Goal: Communication & Community: Answer question/provide support

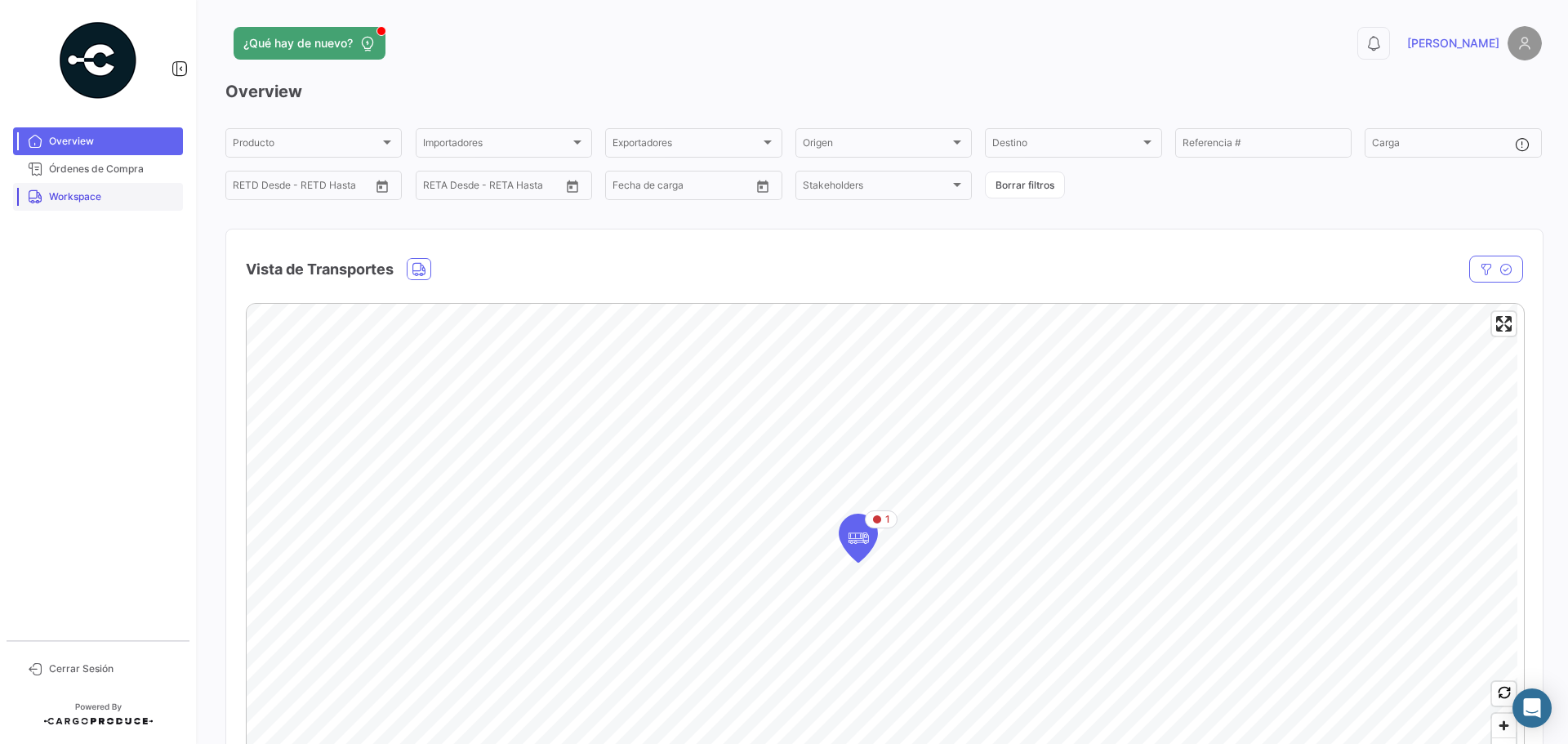
click at [99, 193] on span "Workspace" at bounding box center [112, 197] width 127 height 15
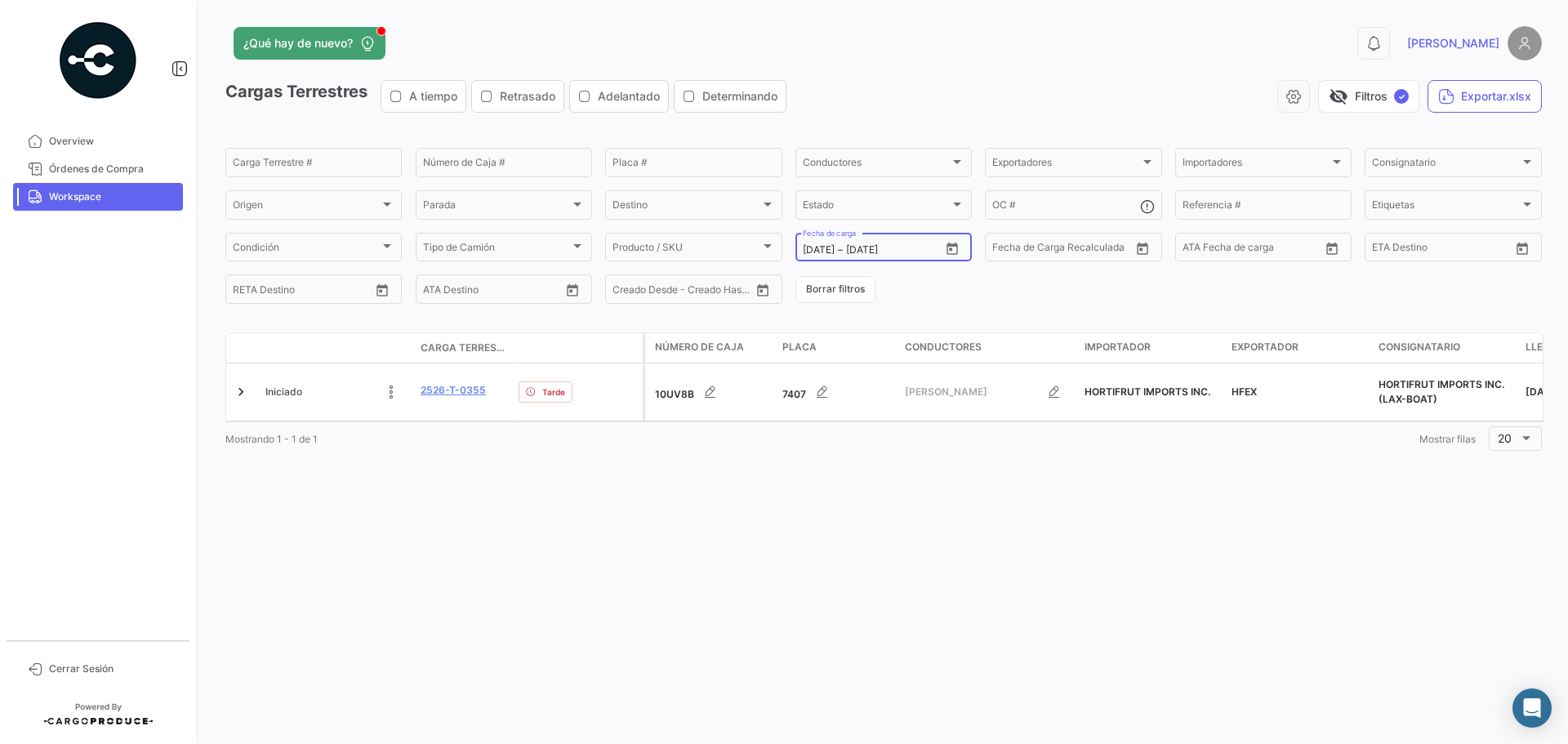
click at [957, 247] on icon "Open calendar" at bounding box center [952, 249] width 15 height 15
click at [1012, 454] on div "21" at bounding box center [1016, 446] width 26 height 29
type input "[DATE]"
click at [1012, 454] on div "21" at bounding box center [1016, 446] width 26 height 29
type input "[DATE]"
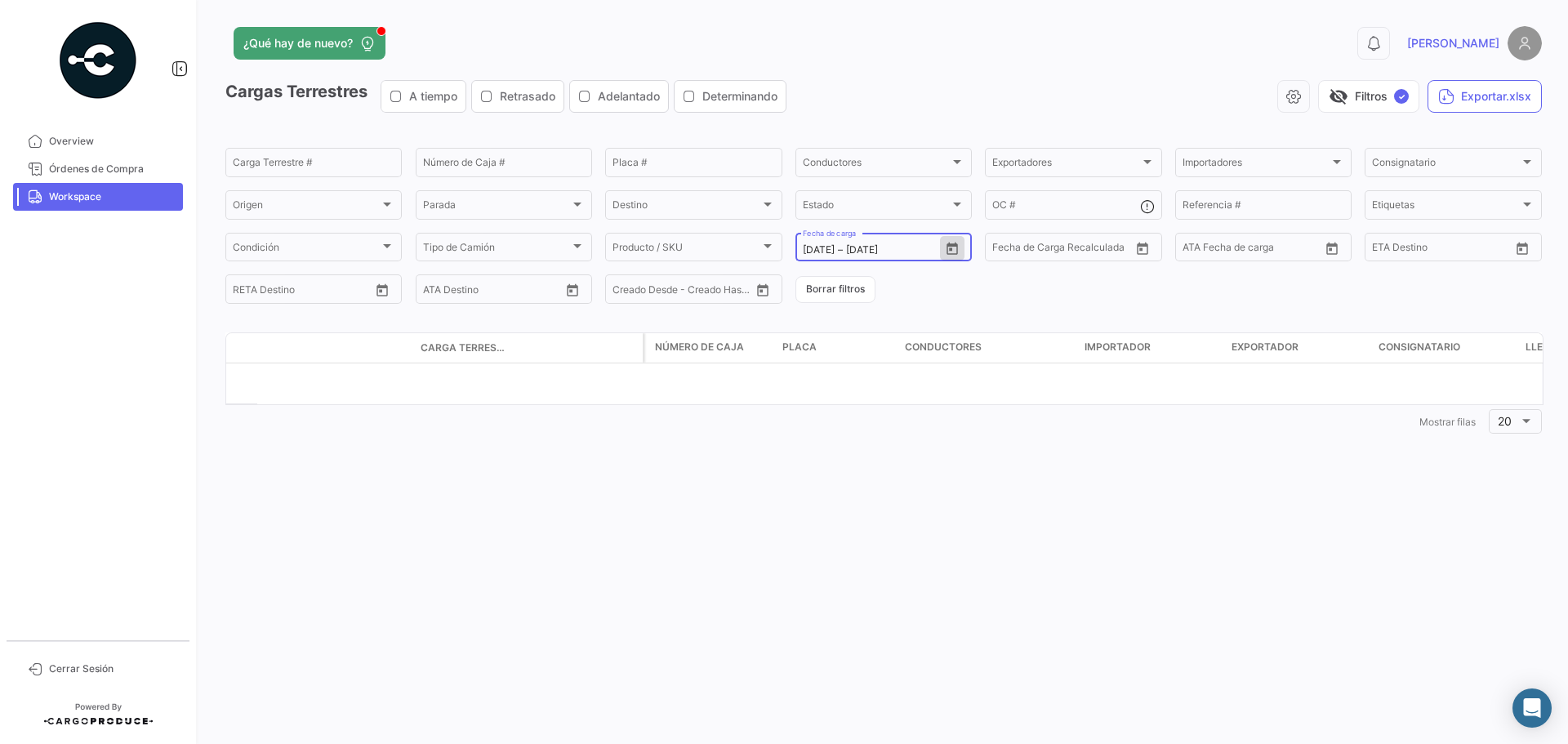
click at [951, 251] on icon "Open calendar" at bounding box center [952, 249] width 15 height 15
click at [838, 482] on div "22" at bounding box center [843, 478] width 25 height 29
type input "[DATE]"
click at [838, 482] on div "22" at bounding box center [843, 478] width 25 height 29
type input "[DATE]"
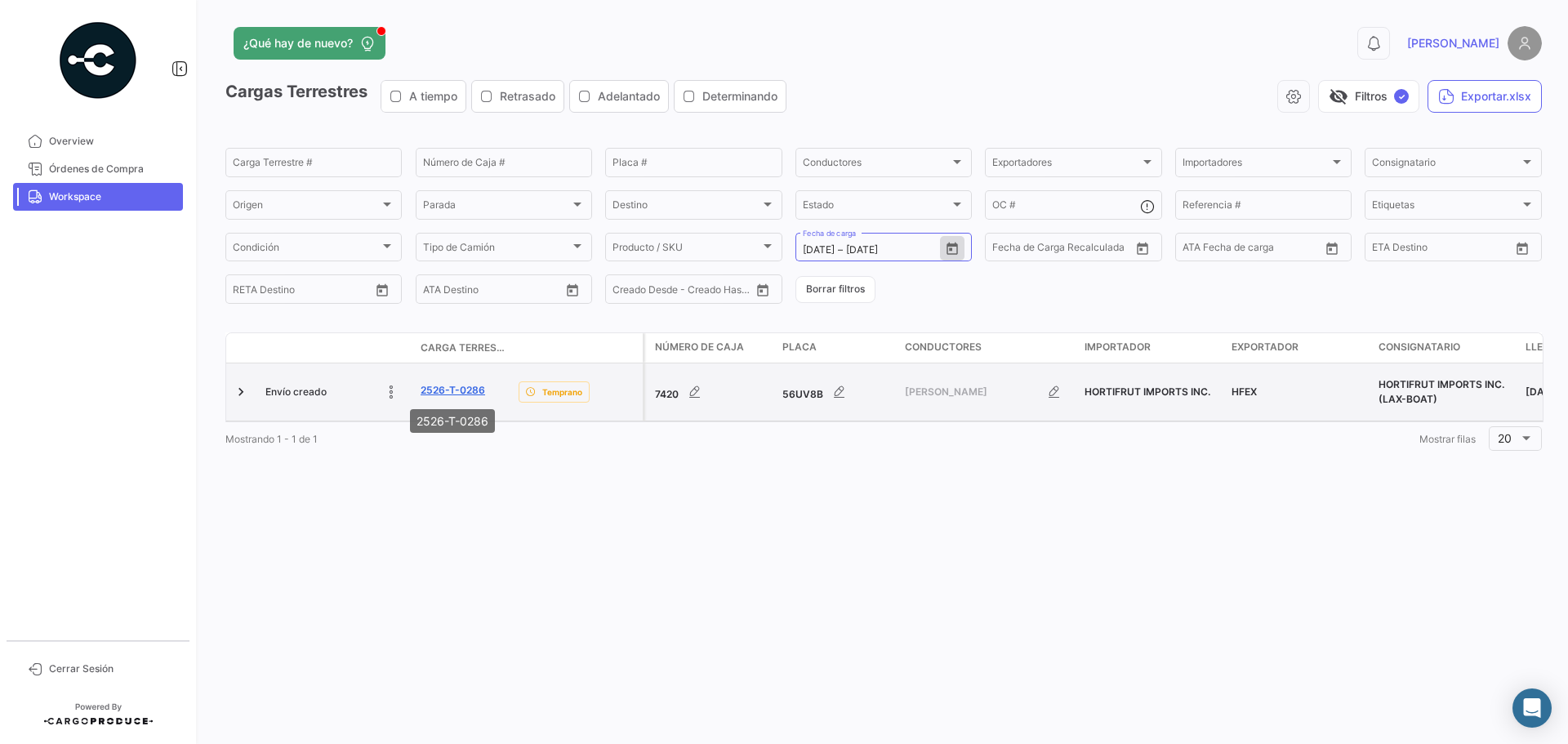
click at [463, 393] on link "2526-T-0286" at bounding box center [452, 390] width 65 height 15
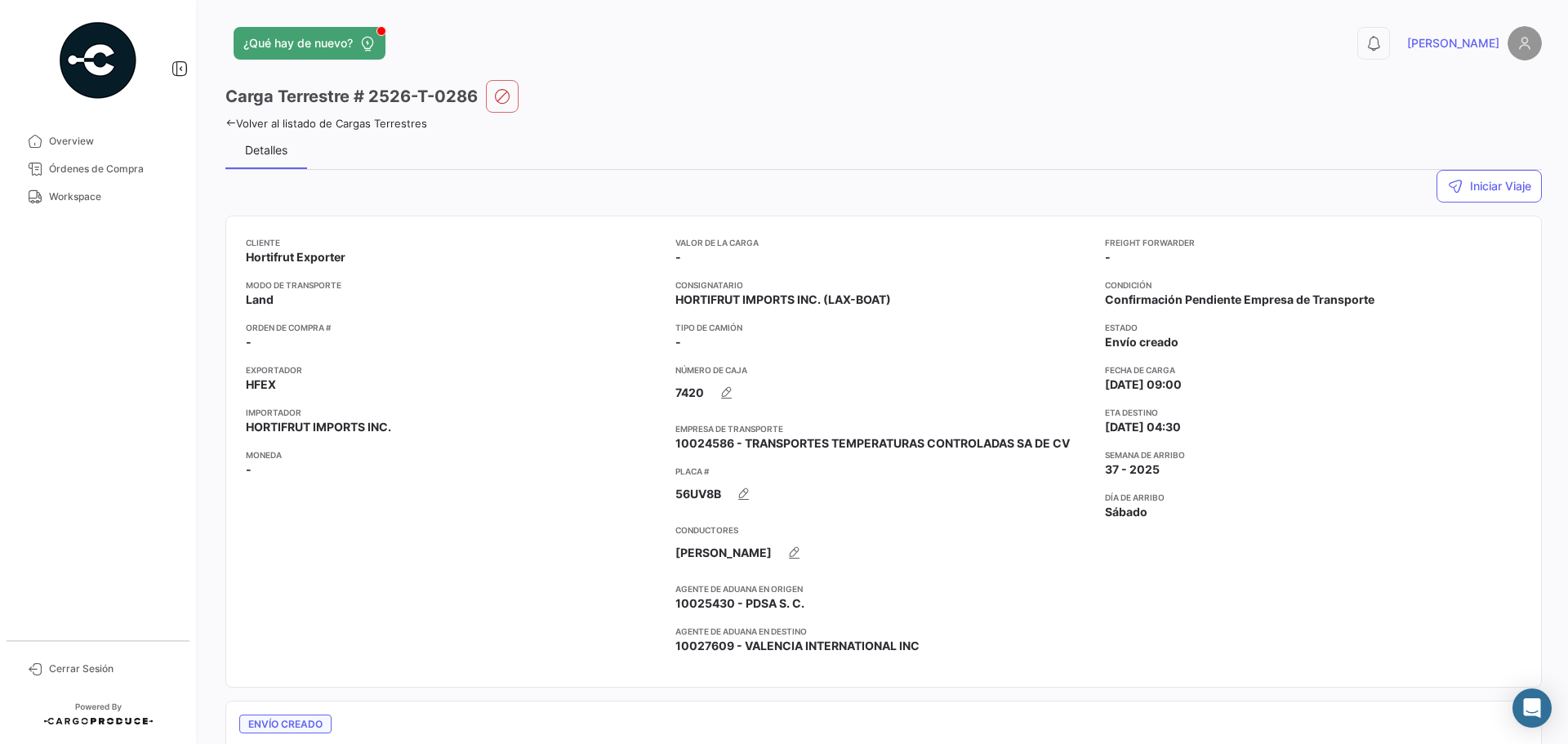
click at [254, 160] on div "Detalles" at bounding box center [266, 150] width 81 height 39
click at [227, 124] on div "¿Qué hay de nuevo? 0 [PERSON_NAME] Carga Terrestre # 2526-T-0286 Volver al list…" at bounding box center [884, 372] width 1369 height 744
click at [227, 124] on icon at bounding box center [230, 123] width 10 height 10
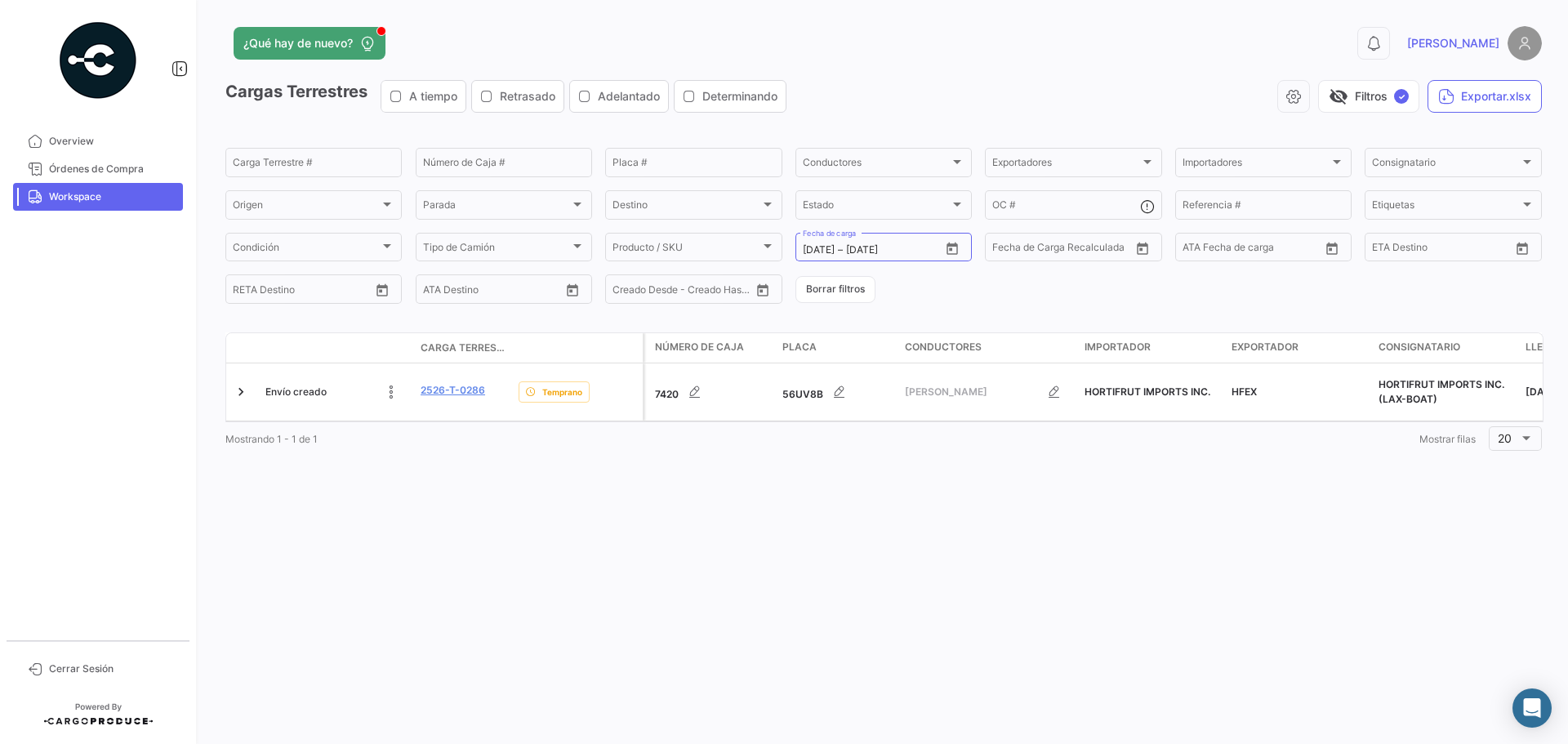
click at [883, 439] on div "Mostrando 1 - 1 de 1 1 Mostrar filas 20" at bounding box center [884, 438] width 1316 height 29
click at [542, 559] on div "¿Qué hay de nuevo? 0 [PERSON_NAME] Terrestres A tiempo Retrasado Adelantado Det…" at bounding box center [884, 372] width 1369 height 744
click at [511, 45] on div "¿Qué hay de nuevo?" at bounding box center [588, 43] width 725 height 33
click at [736, 596] on div "¿Qué hay de nuevo? 0 [PERSON_NAME] Terrestres A tiempo Retrasado Adelantado Det…" at bounding box center [884, 372] width 1369 height 744
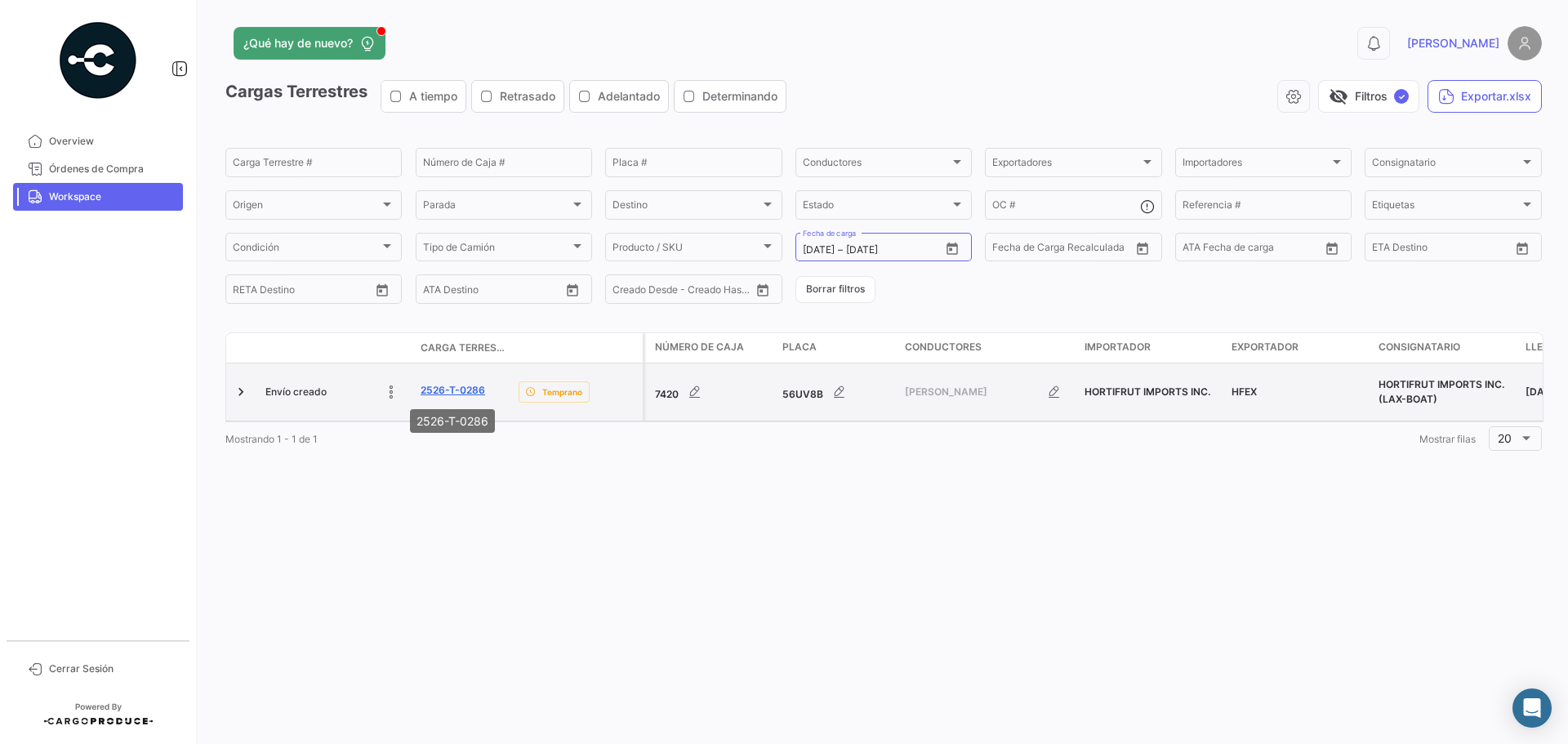
click at [425, 394] on link "2526-T-0286" at bounding box center [452, 390] width 65 height 15
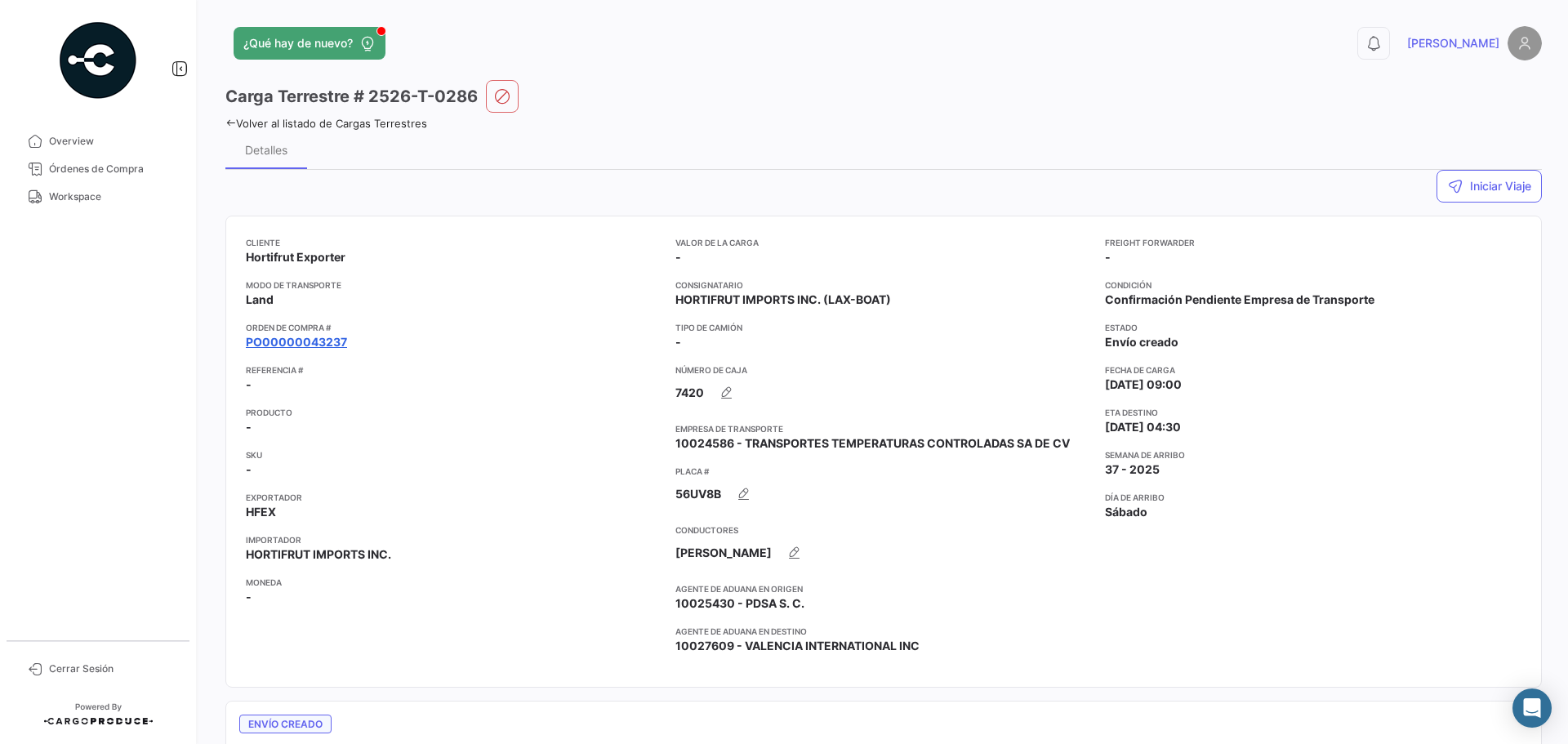
click at [327, 337] on link "PO00000043237" at bounding box center [297, 342] width 101 height 16
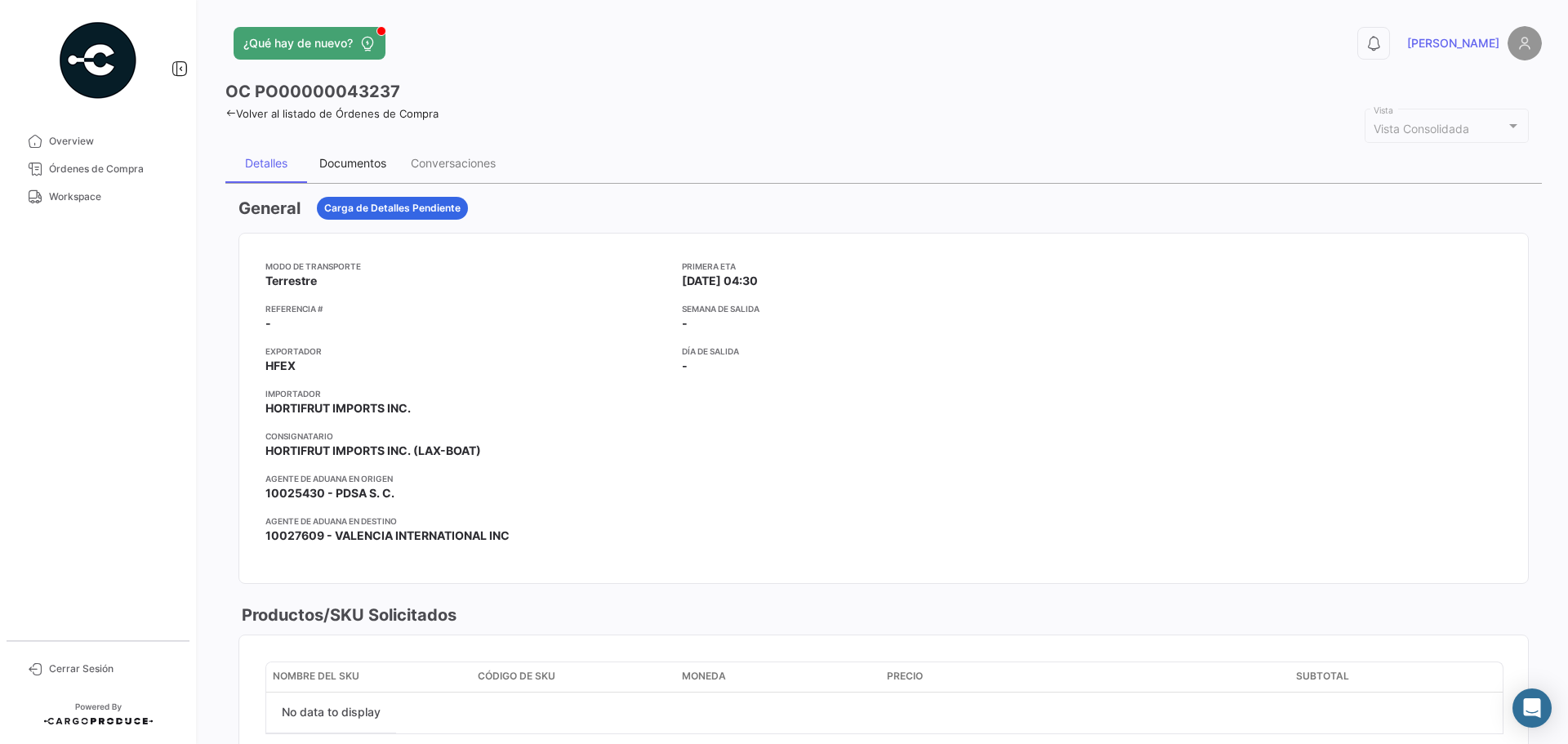
click at [361, 159] on div "Documentos" at bounding box center [353, 163] width 67 height 14
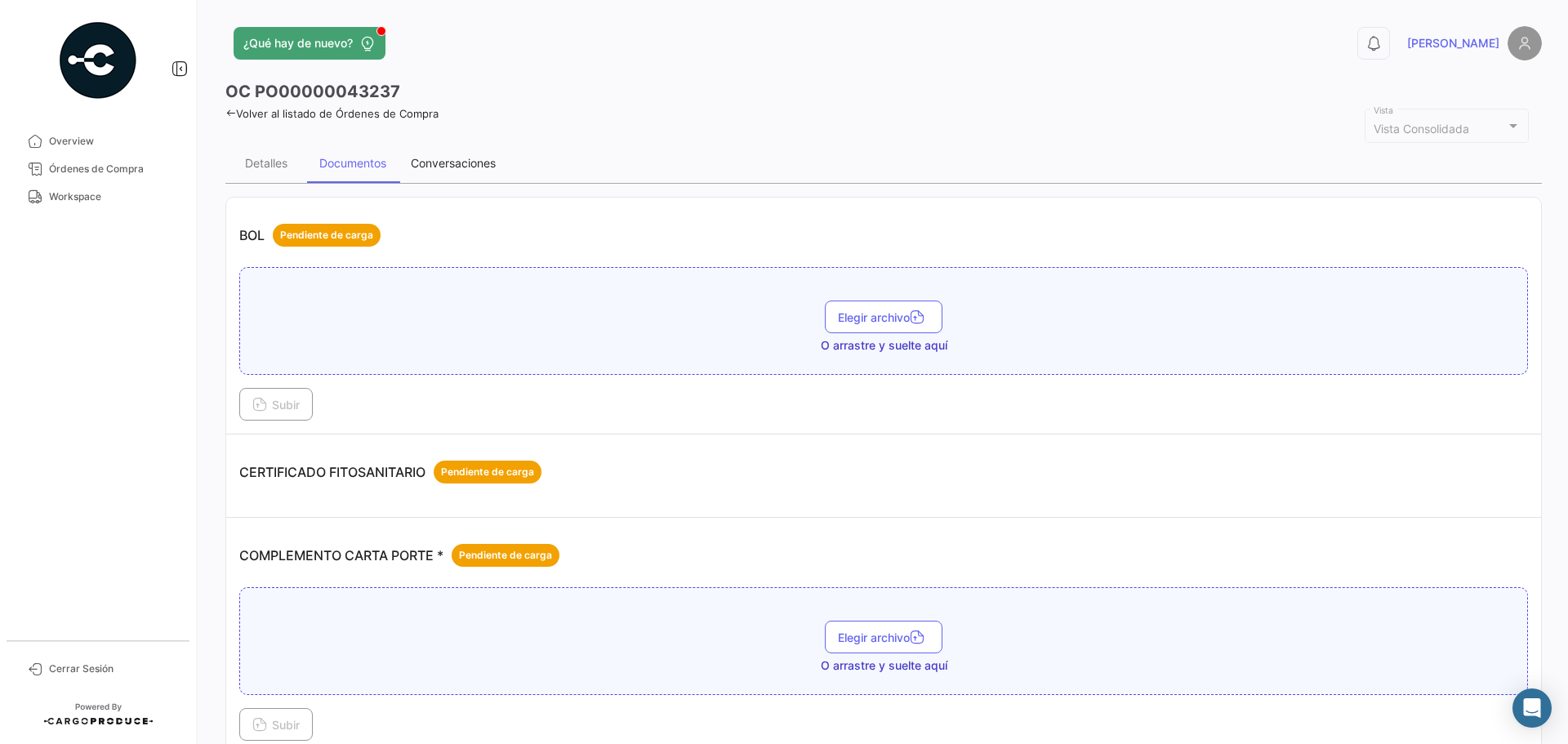
click at [418, 159] on div "Conversaciones" at bounding box center [453, 163] width 85 height 14
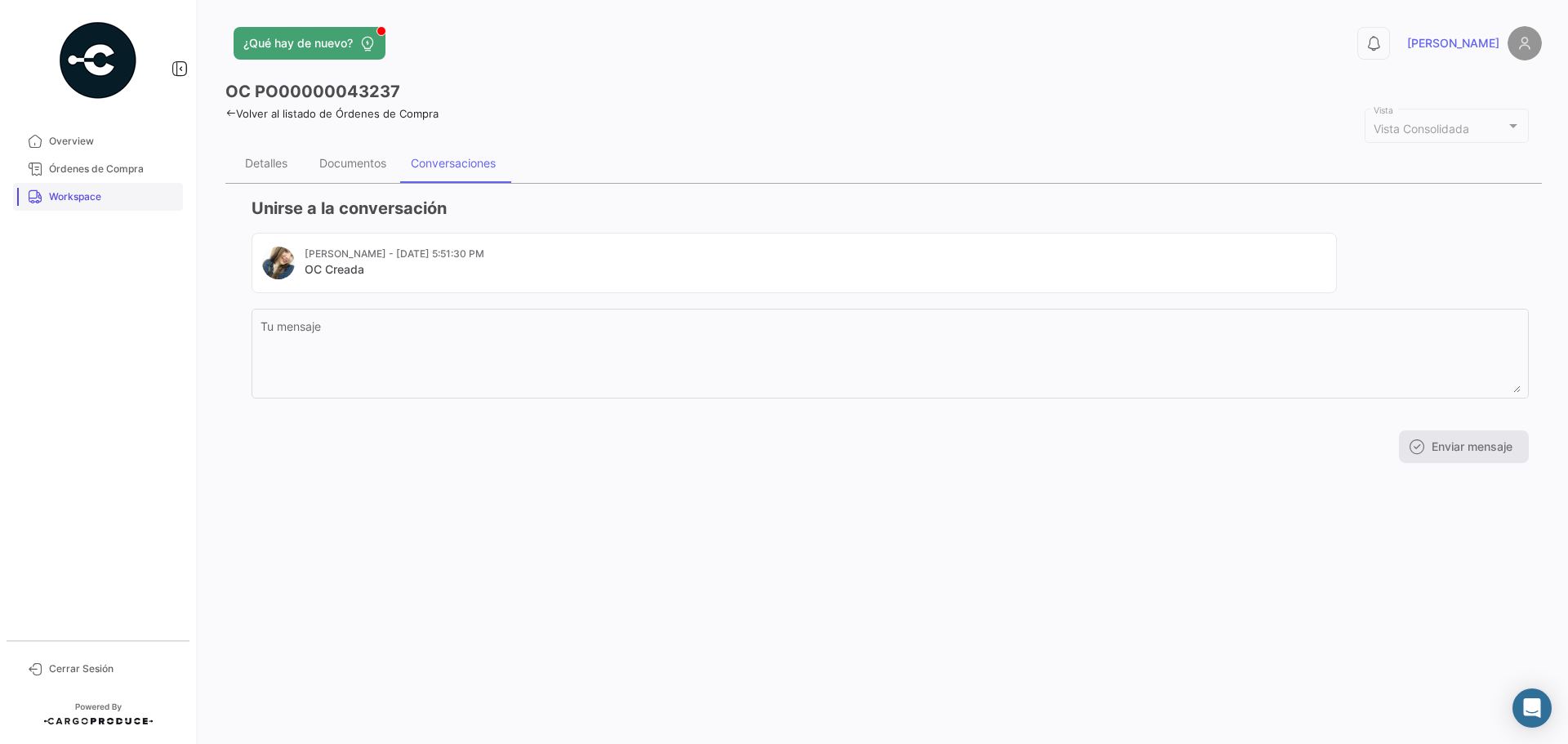
click at [90, 190] on span "Workspace" at bounding box center [112, 197] width 127 height 15
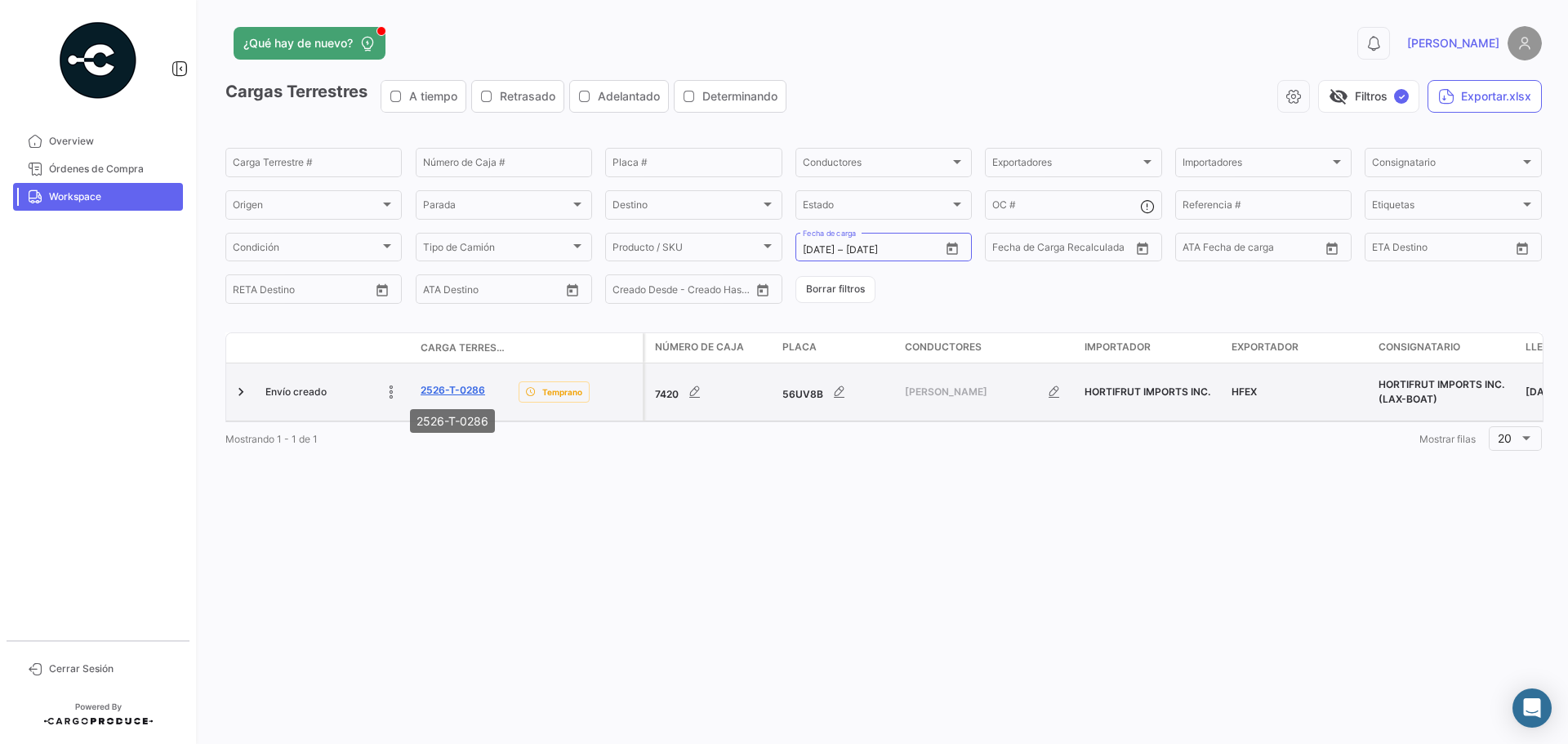
click at [448, 387] on link "2526-T-0286" at bounding box center [452, 390] width 65 height 15
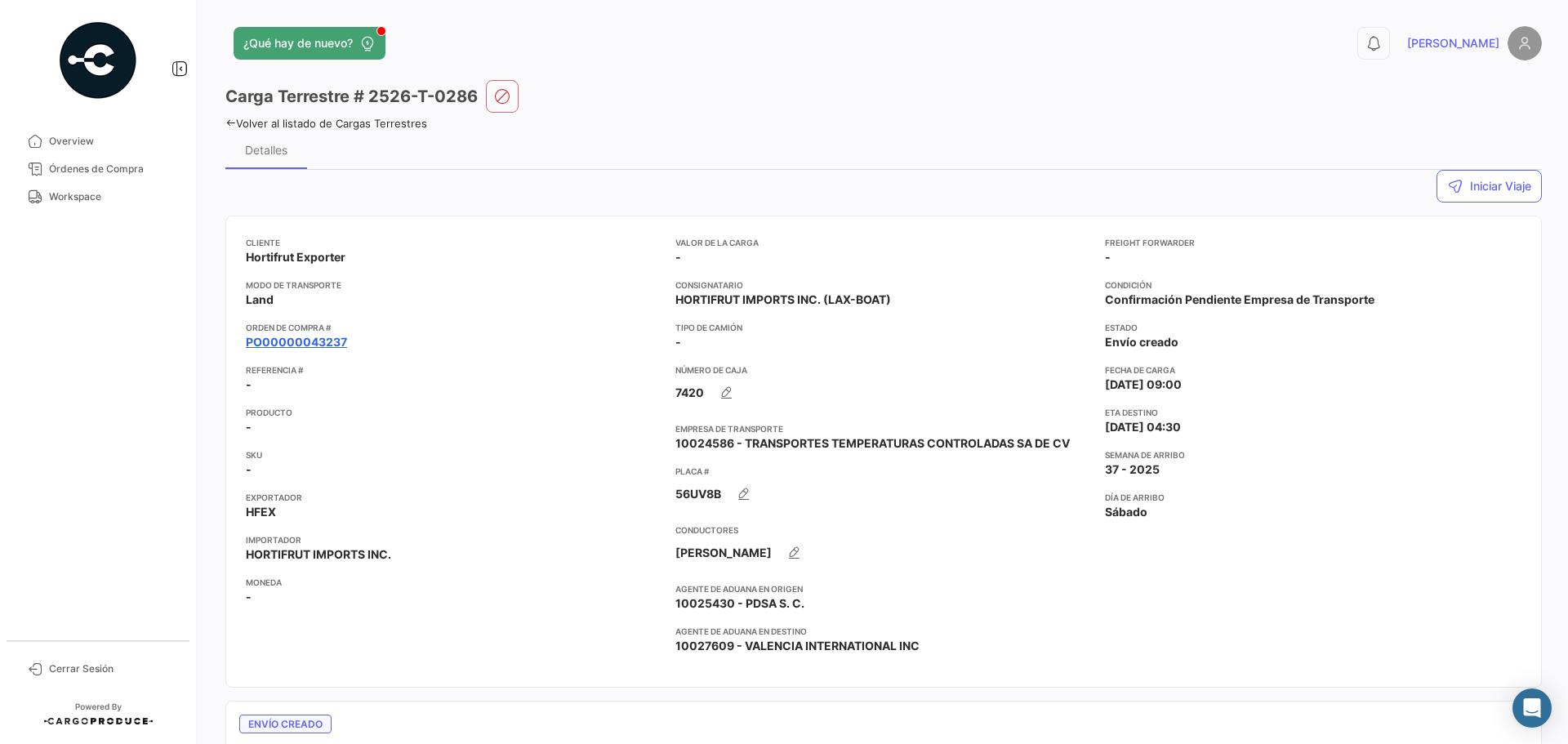
click at [320, 337] on link "PO00000043237" at bounding box center [297, 342] width 101 height 16
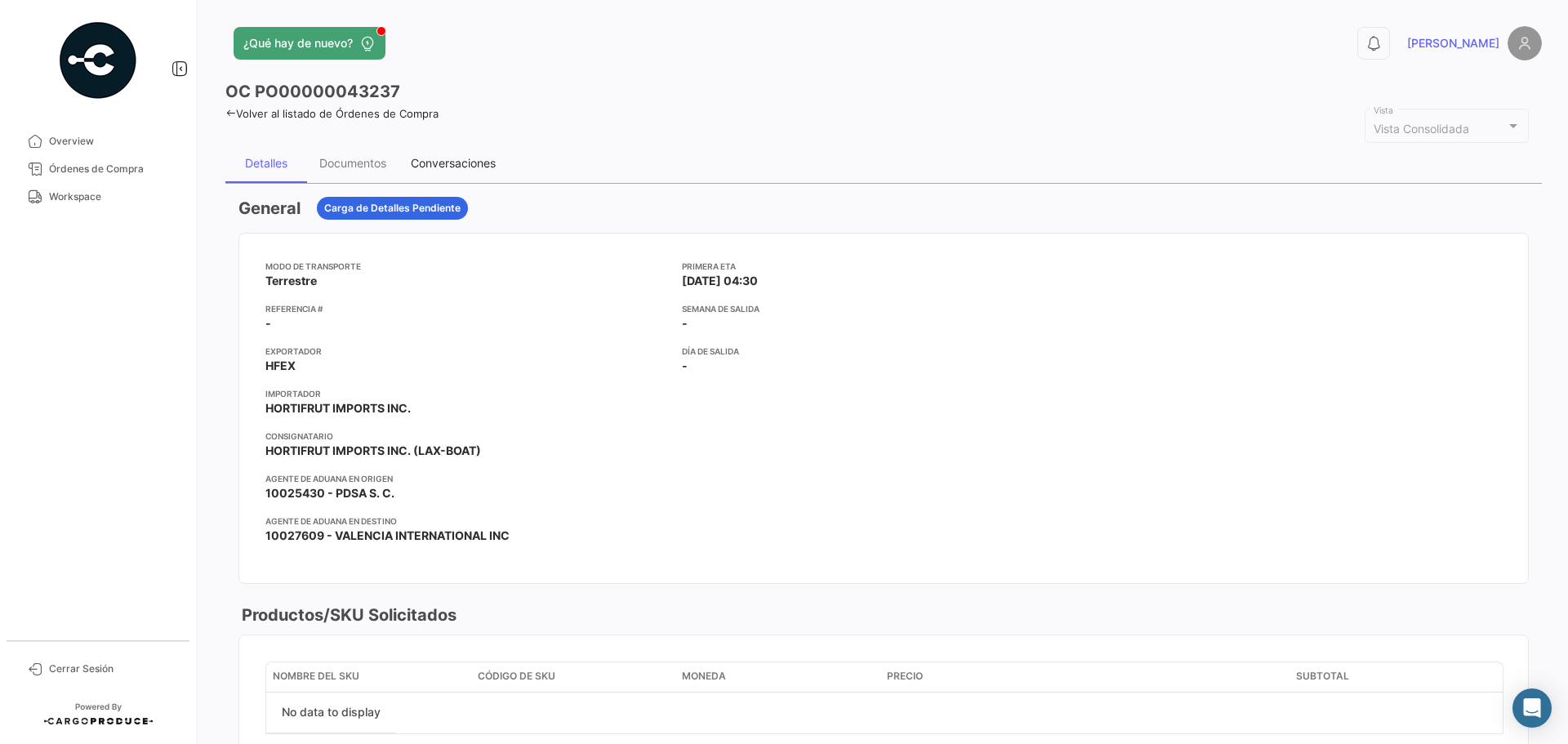
click at [439, 151] on div "Conversaciones" at bounding box center [453, 164] width 110 height 39
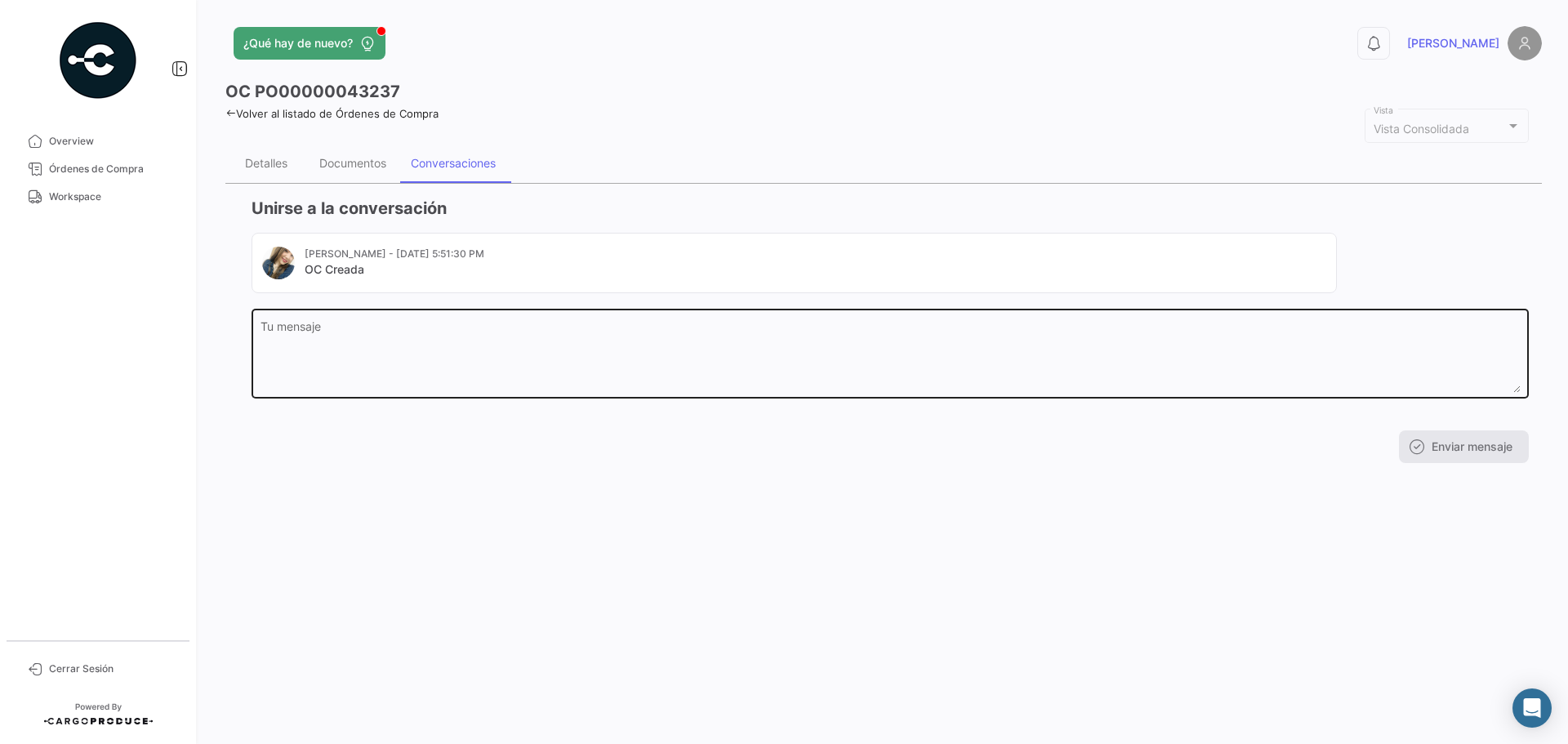
click at [453, 334] on textarea "Tu mensaje" at bounding box center [890, 357] width 1260 height 72
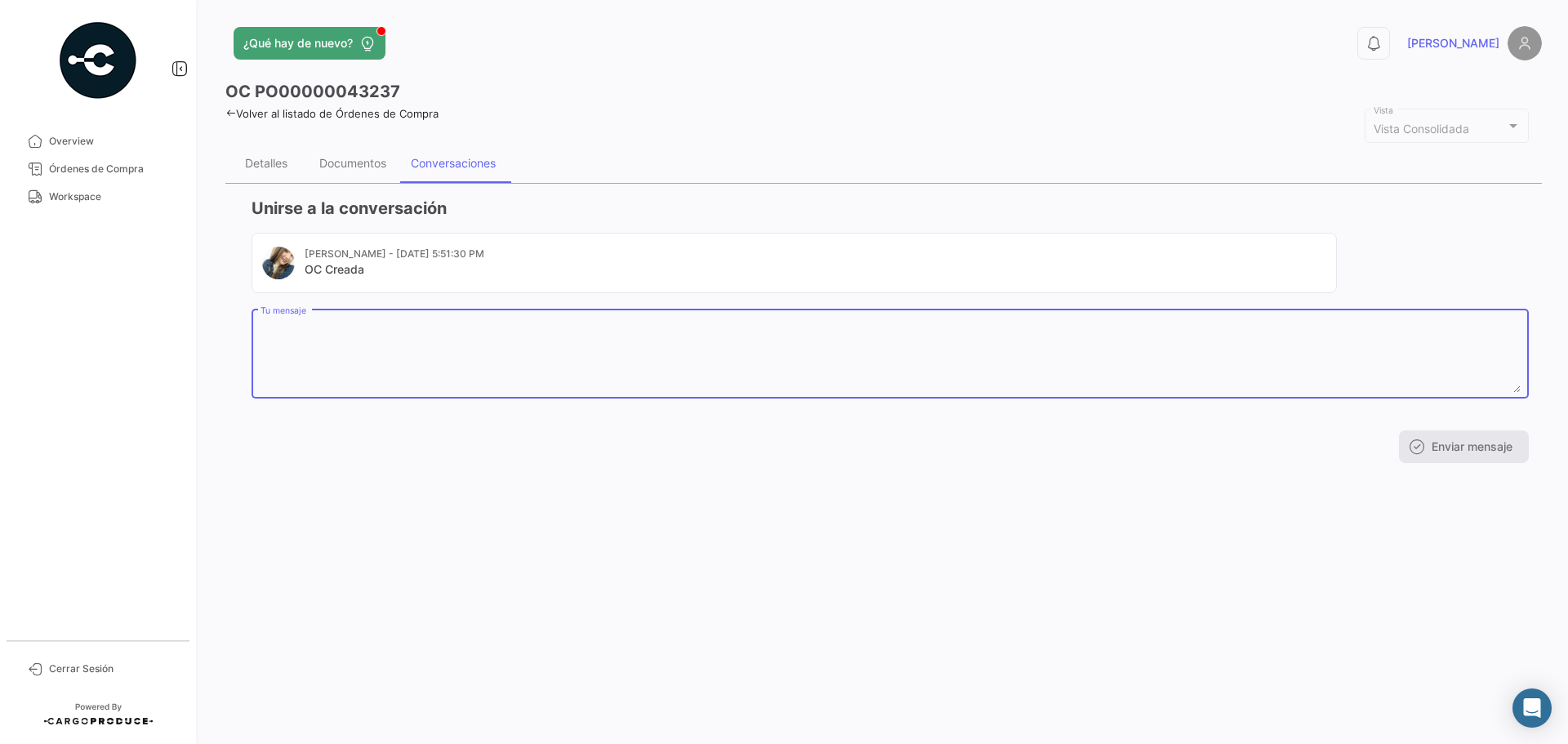
paste textarea "DATOS DEL CHOFER. Nombre completo: [PERSON_NAME] Fecha de nacimiento: [DEMOGRAP…"
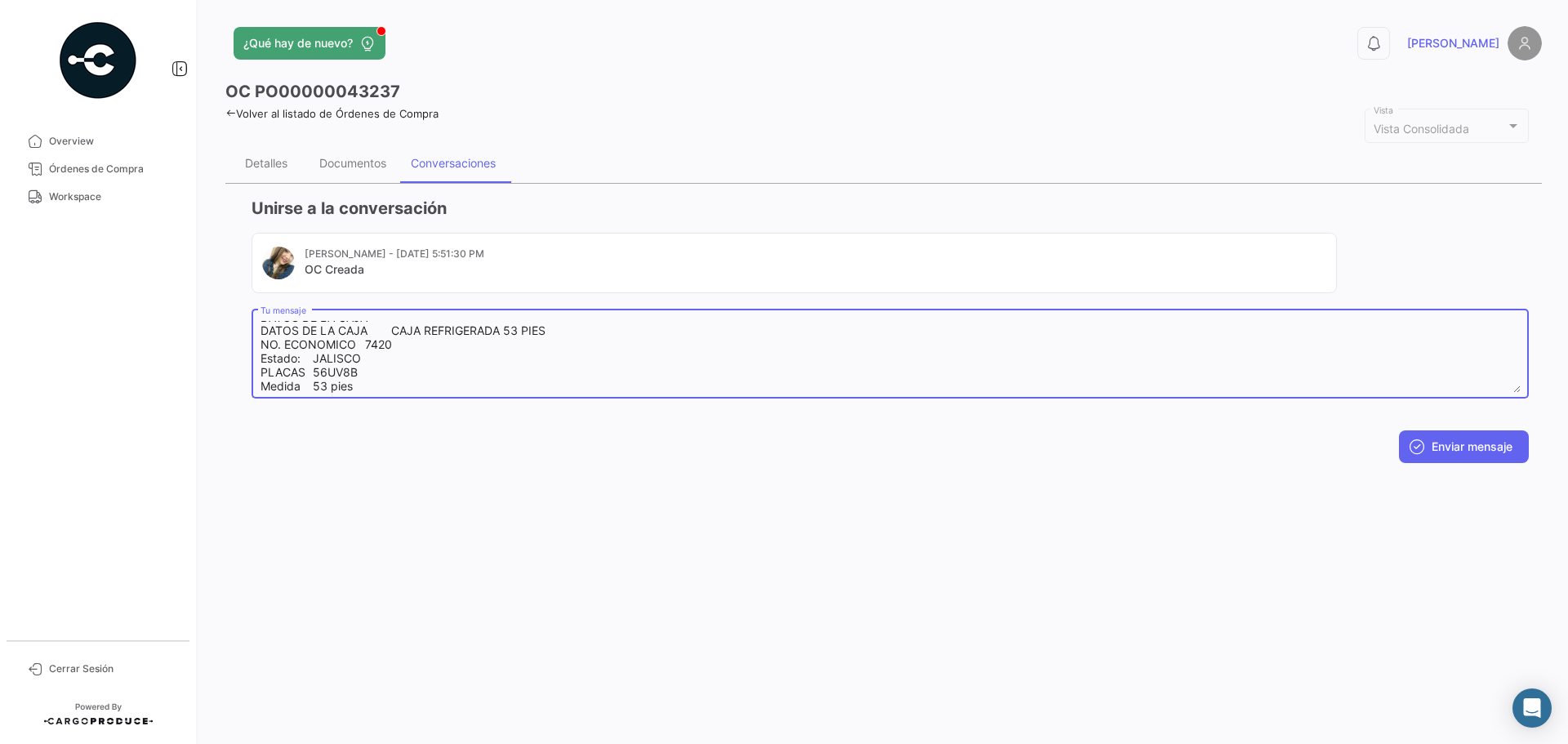
scroll to position [204, 0]
type textarea "DATOS DEL CHOFER. Nombre completo: [PERSON_NAME] Fecha de nacimiento: [DEMOGRAP…"
click at [1441, 451] on button "Enviar mensaje" at bounding box center [1464, 446] width 130 height 33
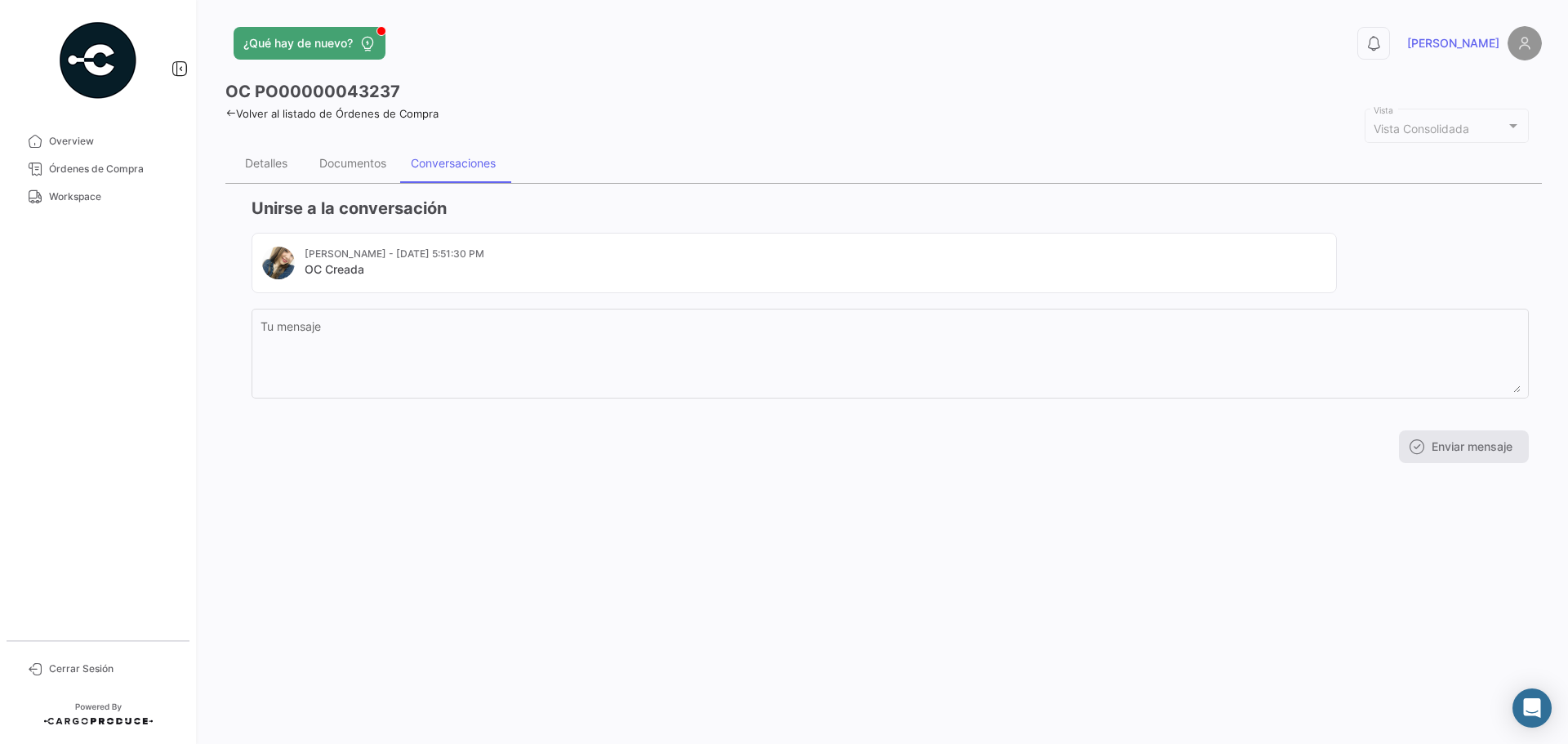
scroll to position [0, 0]
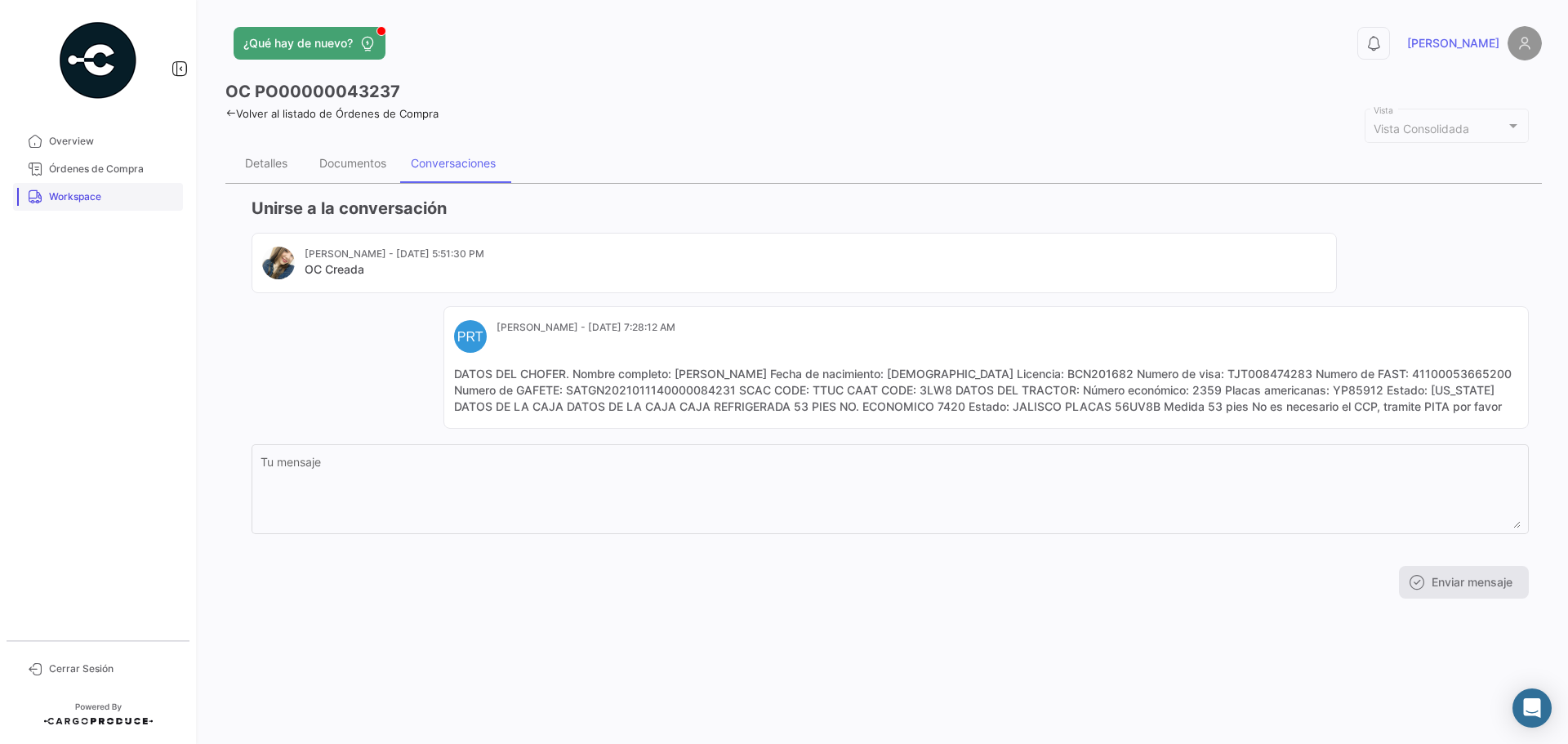
click at [87, 189] on link "Workspace" at bounding box center [97, 197] width 169 height 28
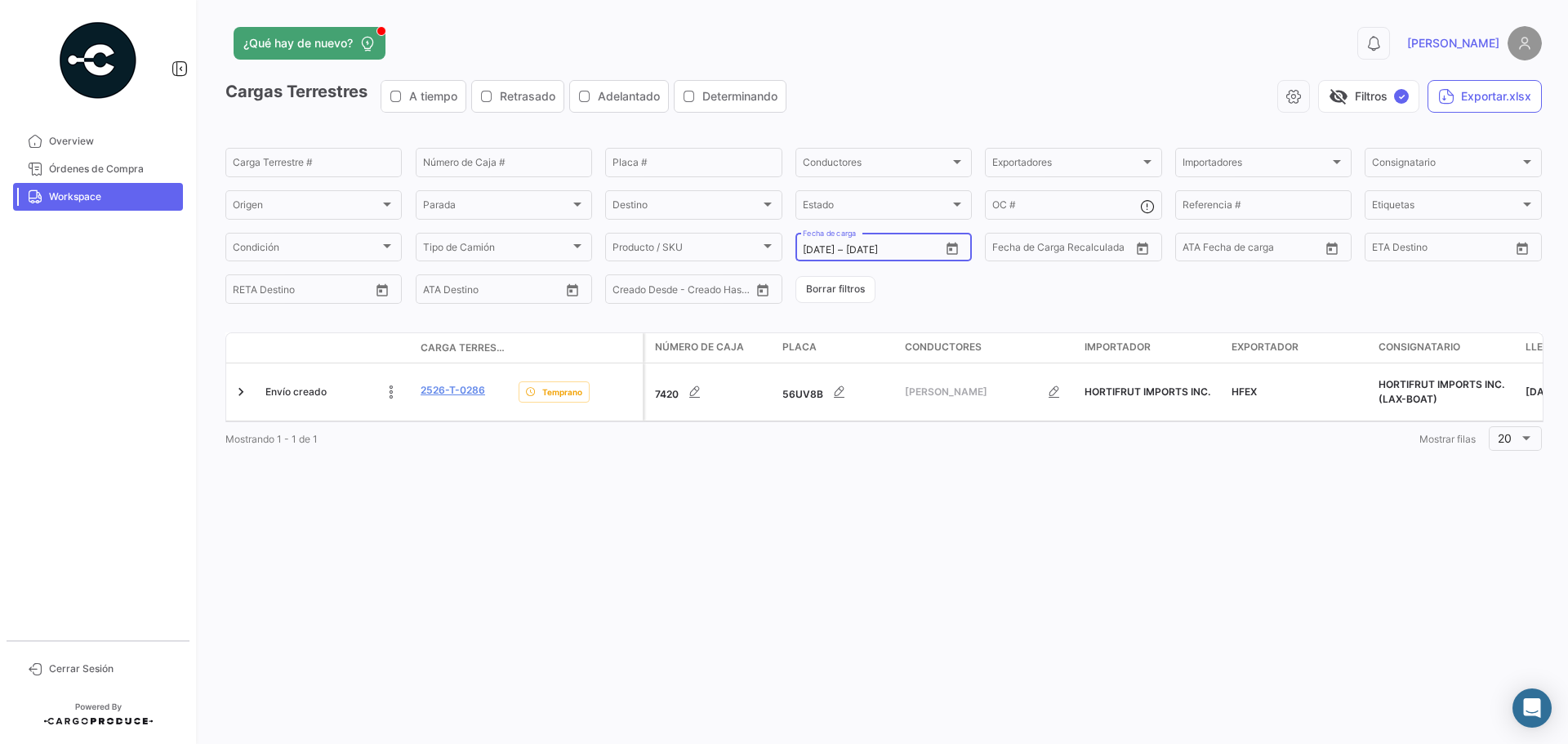
click at [951, 247] on icon "Open calendar" at bounding box center [952, 249] width 15 height 15
click at [620, 574] on div at bounding box center [784, 372] width 1568 height 744
